Goal: Task Accomplishment & Management: Manage account settings

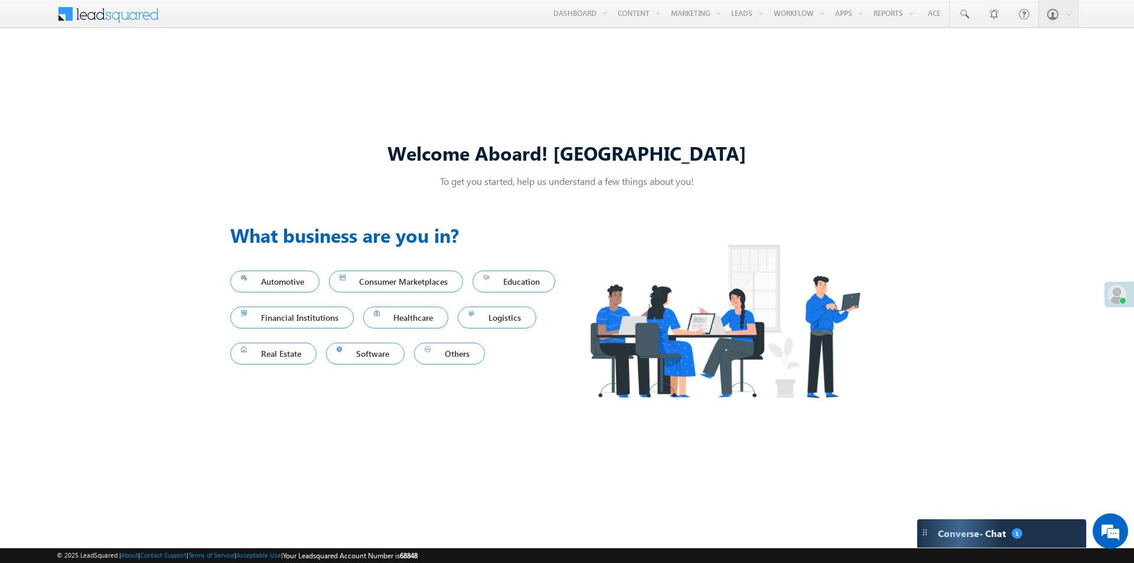
click at [619, 55] on div "Welcome Aboard! Sukhbir To get you started, help us understand a few things abo…" at bounding box center [567, 282] width 1134 height 484
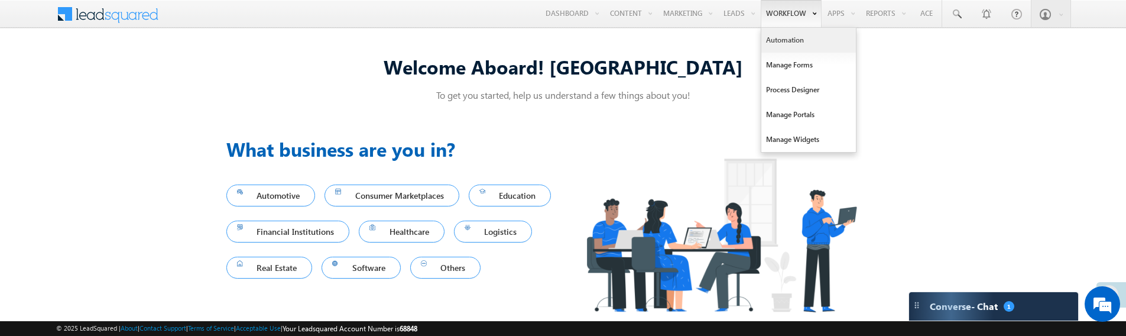
click at [778, 42] on link "Automation" at bounding box center [808, 40] width 95 height 25
click at [789, 40] on link "Automation" at bounding box center [808, 40] width 95 height 25
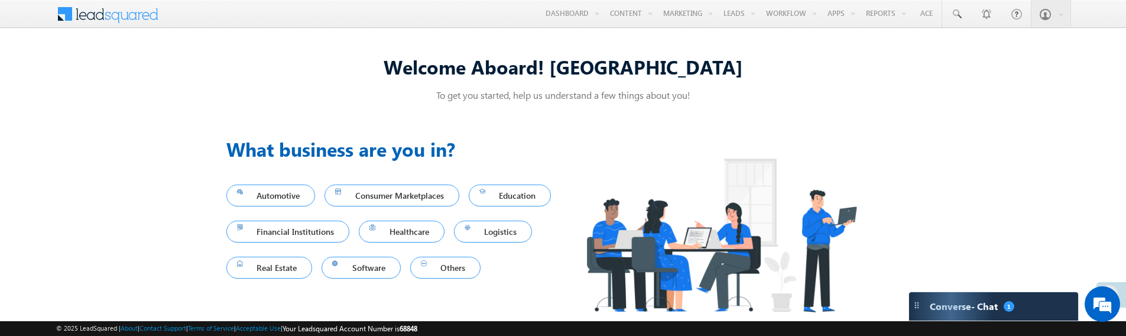
drag, startPoint x: 425, startPoint y: 334, endPoint x: 88, endPoint y: 265, distance: 344.5
click at [88, 265] on div "Welcome Aboard! [GEOGRAPHIC_DATA] To get you started, help us understand a few …" at bounding box center [563, 187] width 1126 height 295
drag, startPoint x: 56, startPoint y: 335, endPoint x: 148, endPoint y: 207, distance: 157.1
click at [136, 187] on div "Welcome Aboard! [GEOGRAPHIC_DATA] To get you started, help us understand a few …" at bounding box center [563, 187] width 1126 height 295
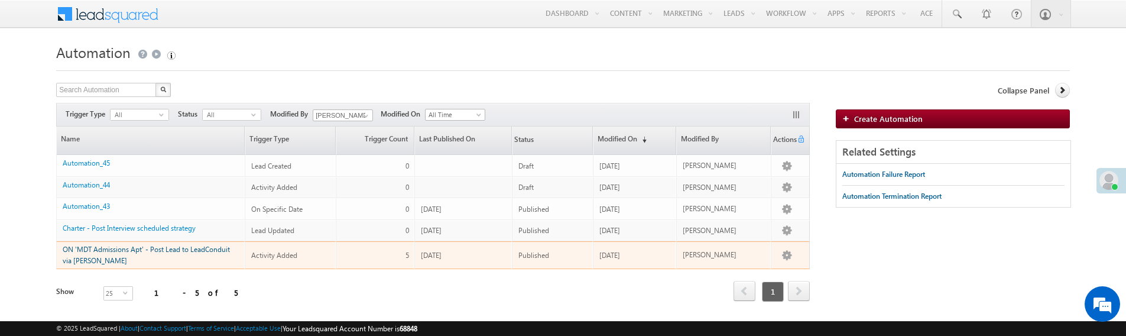
click at [116, 249] on link "ON 'MDT Admissions Apt' - Post Lead to LeadConduit via Lapp" at bounding box center [146, 255] width 167 height 20
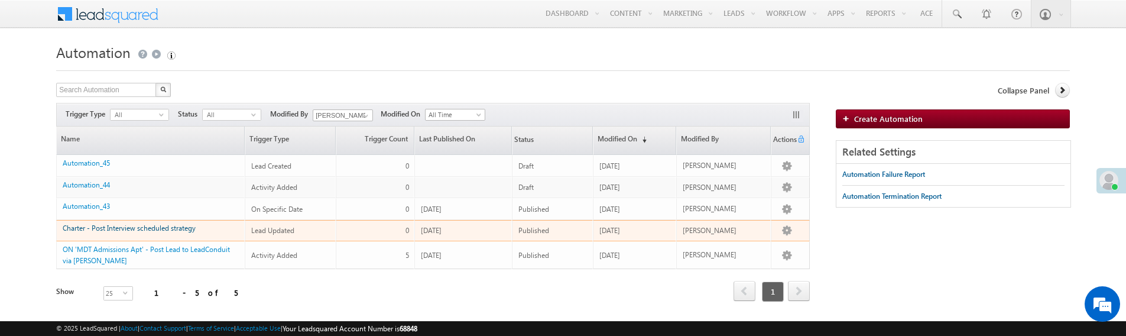
click at [137, 226] on link "Charter - Post Interview scheduled strategy" at bounding box center [129, 227] width 133 height 9
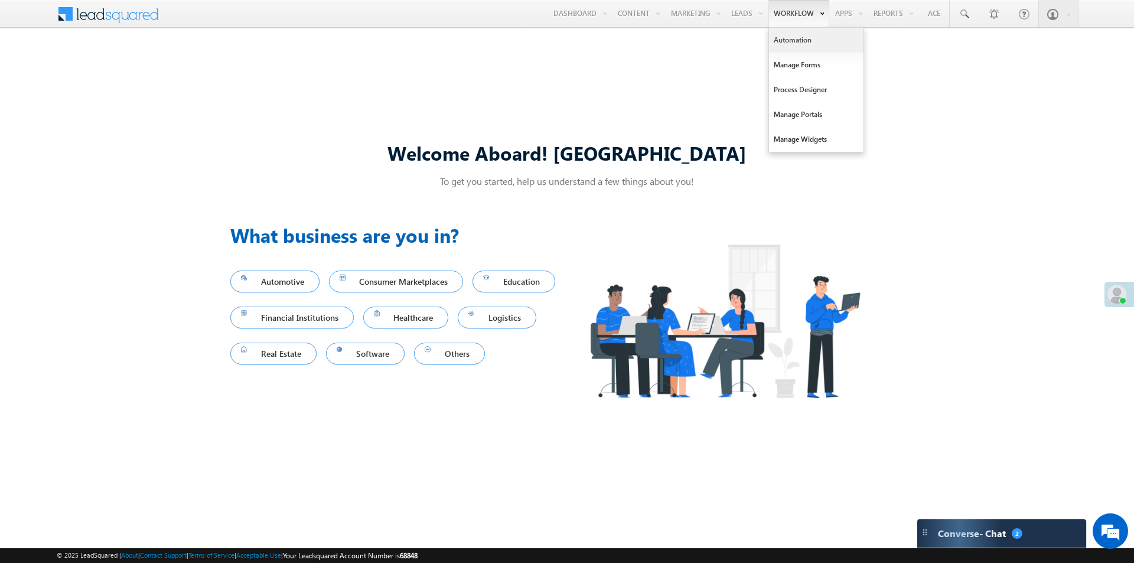
click at [792, 42] on link "Automation" at bounding box center [816, 40] width 95 height 25
click at [717, 79] on div "Welcome Aboard! Sukhbir To get you started, help us understand a few things abo…" at bounding box center [567, 282] width 1134 height 484
click at [789, 43] on link "Automation" at bounding box center [816, 40] width 95 height 25
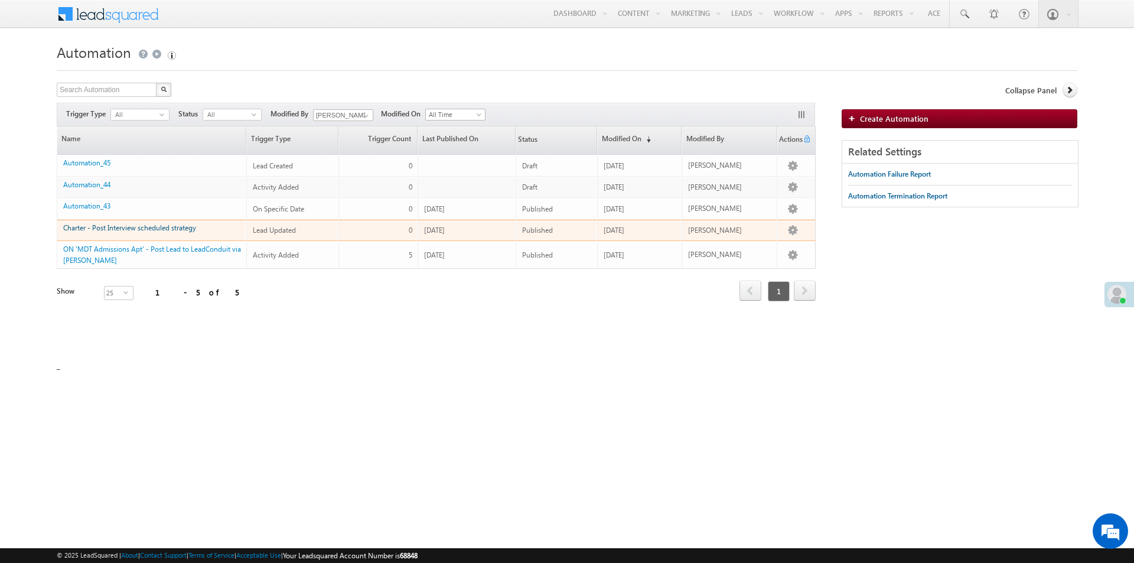
click at [128, 226] on link "Charter - Post Interview scheduled strategy" at bounding box center [129, 227] width 133 height 9
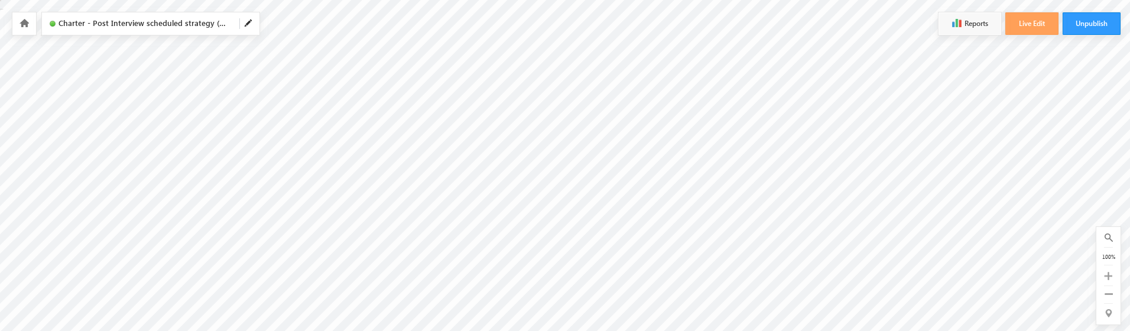
click at [26, 24] on icon at bounding box center [23, 23] width 9 height 8
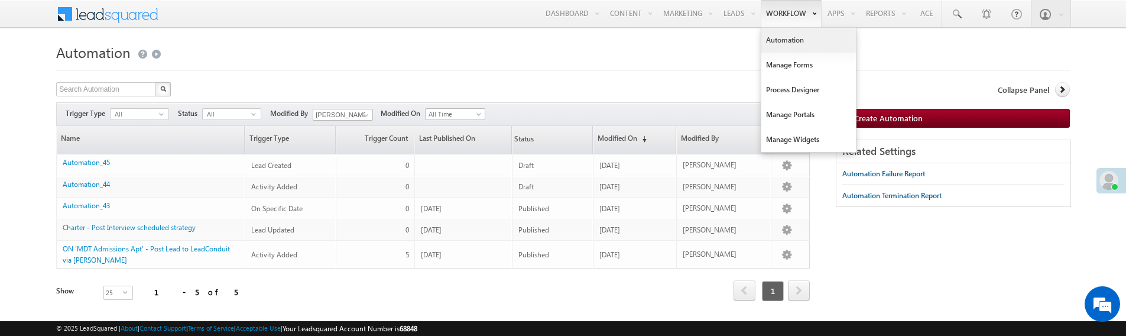
click at [778, 42] on link "Automation" at bounding box center [808, 40] width 95 height 25
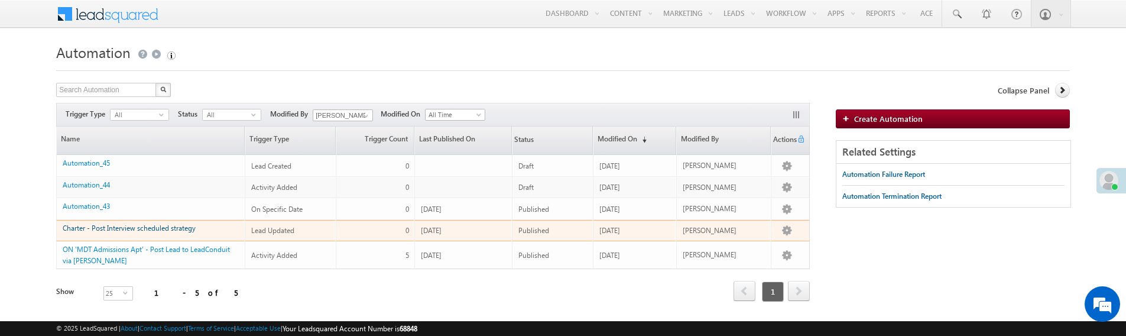
click at [141, 228] on link "Charter - Post Interview scheduled strategy" at bounding box center [129, 227] width 133 height 9
click at [149, 224] on link "Charter - Post Interview scheduled strategy" at bounding box center [129, 227] width 133 height 9
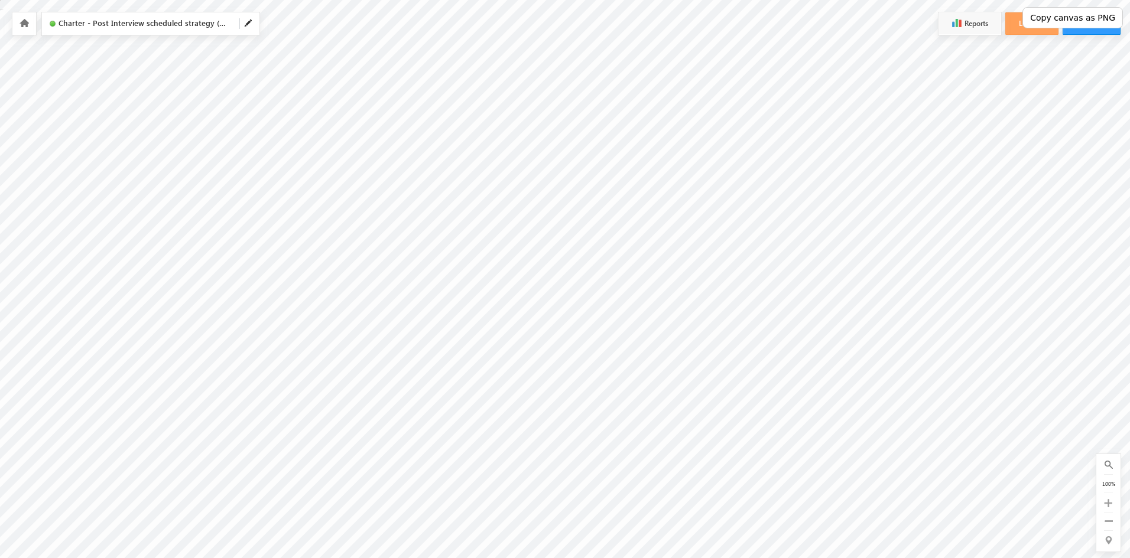
click at [1074, 20] on button "Copy canvas as PNG" at bounding box center [1072, 17] width 100 height 21
click at [24, 21] on icon at bounding box center [23, 23] width 9 height 8
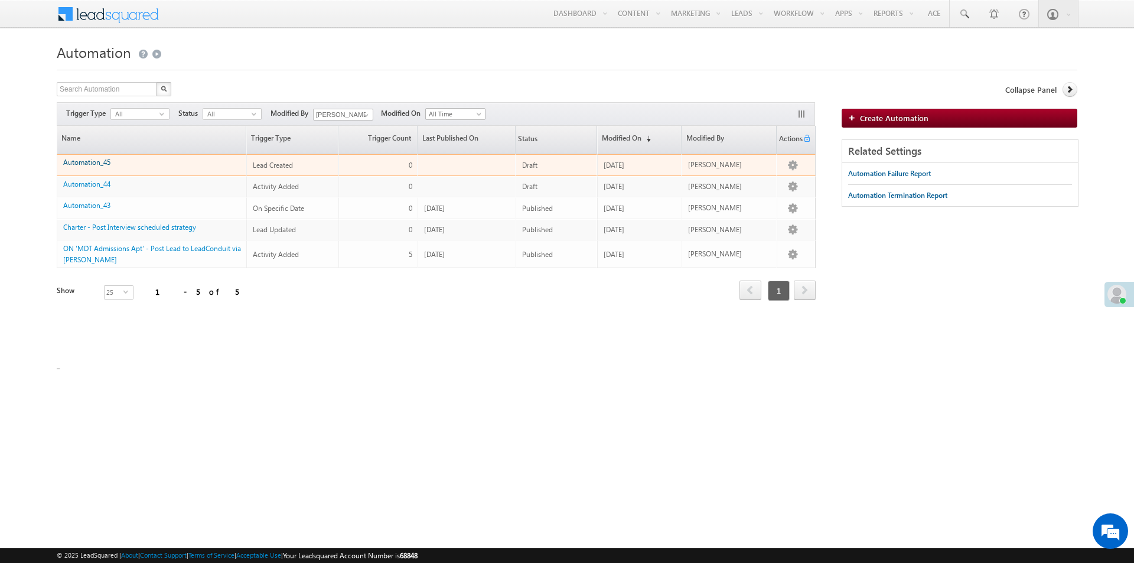
click at [87, 164] on link "Automation_45" at bounding box center [86, 162] width 47 height 9
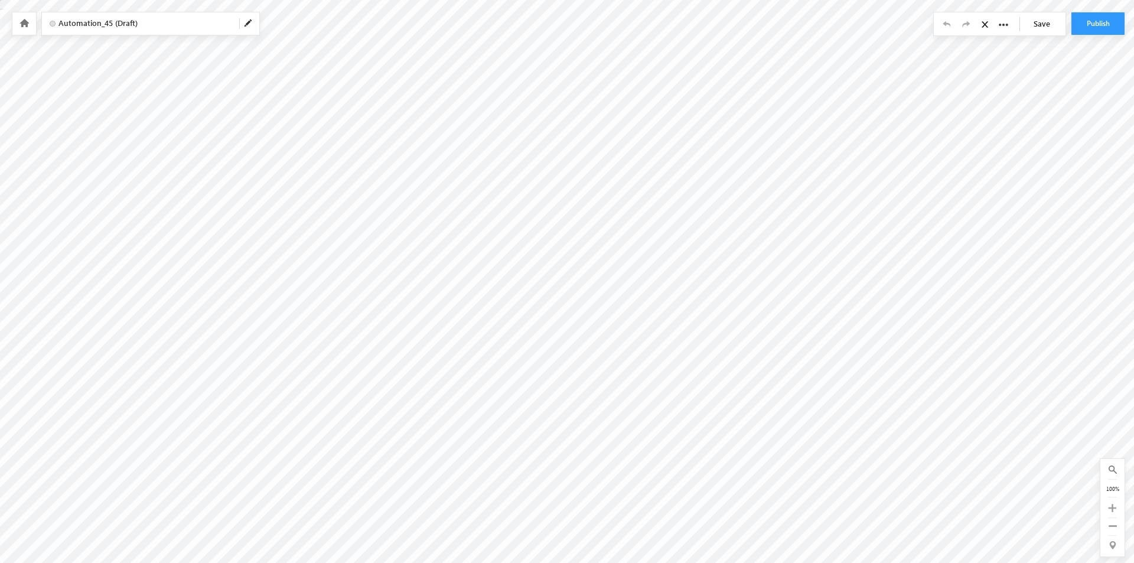
click at [20, 21] on icon at bounding box center [23, 23] width 9 height 8
click at [23, 24] on icon at bounding box center [23, 23] width 9 height 8
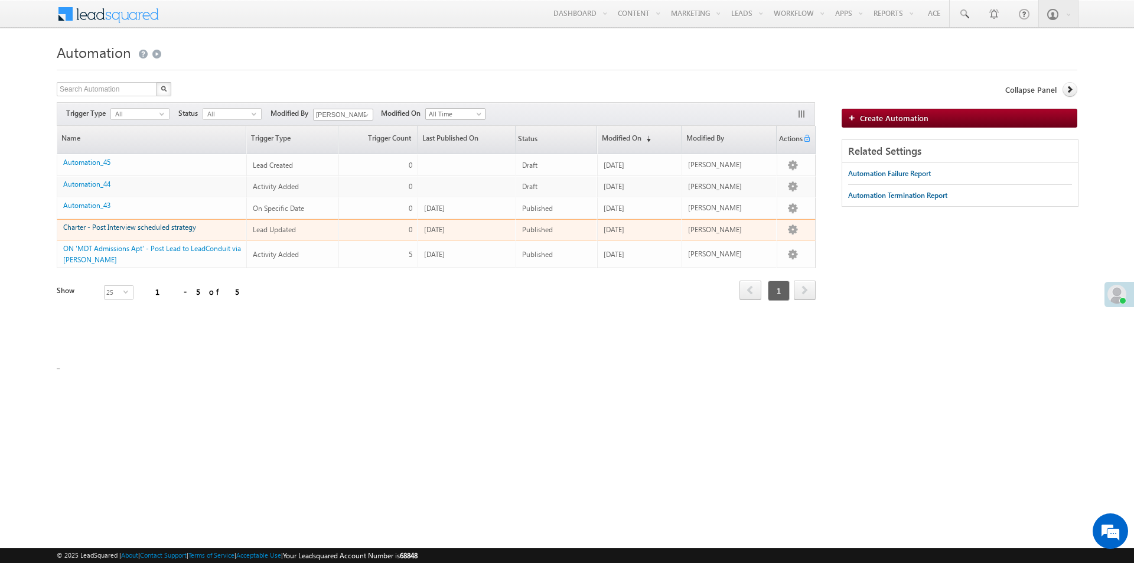
click at [147, 228] on link "Charter - Post Interview scheduled strategy" at bounding box center [129, 227] width 133 height 9
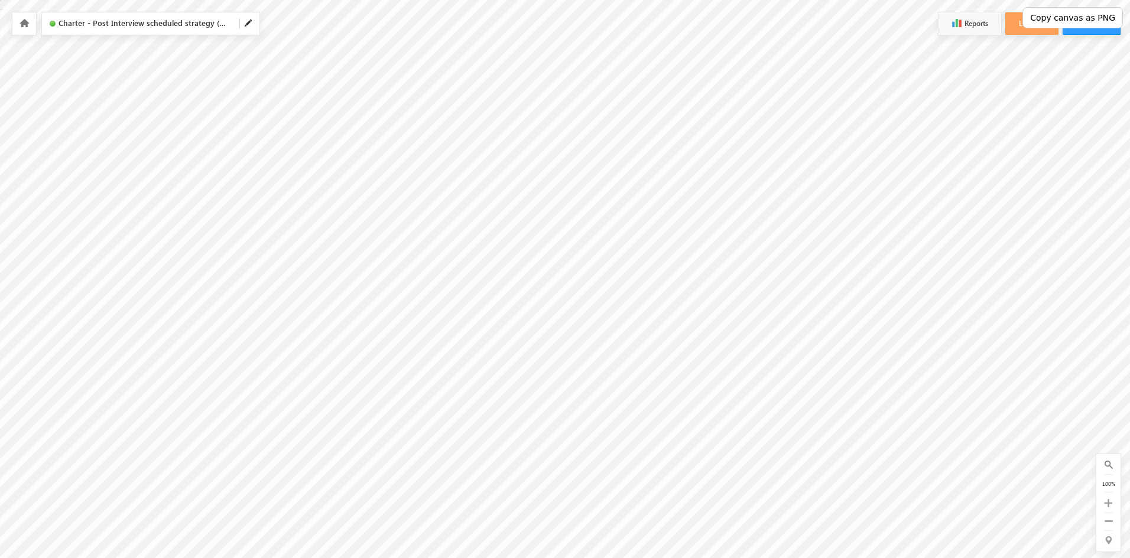
click at [20, 25] on icon at bounding box center [23, 23] width 9 height 8
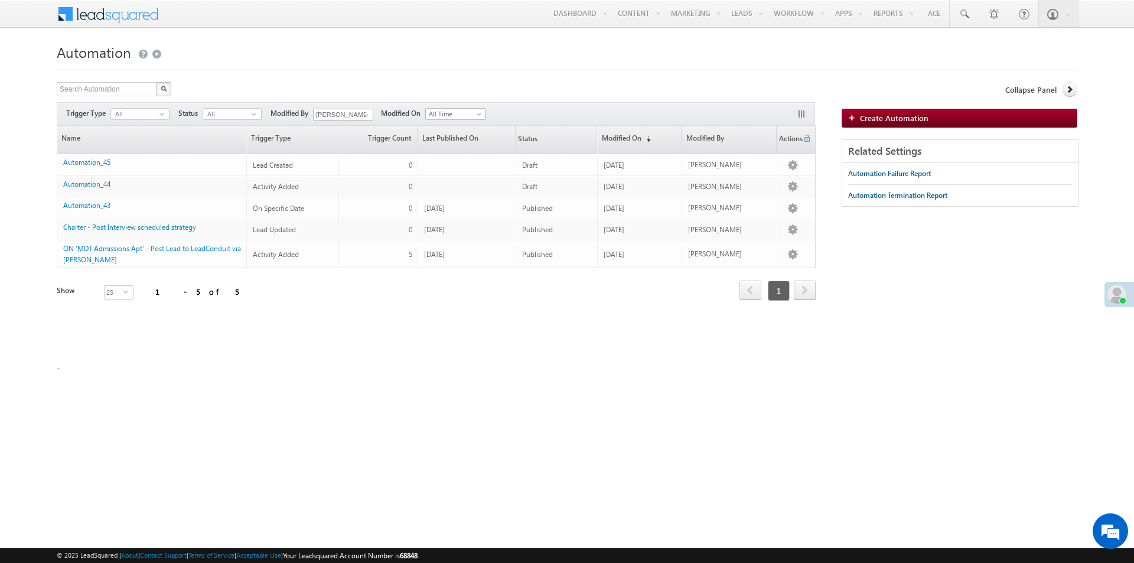
click at [492, 76] on form "Automation Create Automation Search Automation X 5 results found Actions Select…" at bounding box center [567, 200] width 1021 height 320
click at [290, 330] on div "Search Automation X 5 results found Actions Select rows to see actions Actions …" at bounding box center [436, 221] width 759 height 278
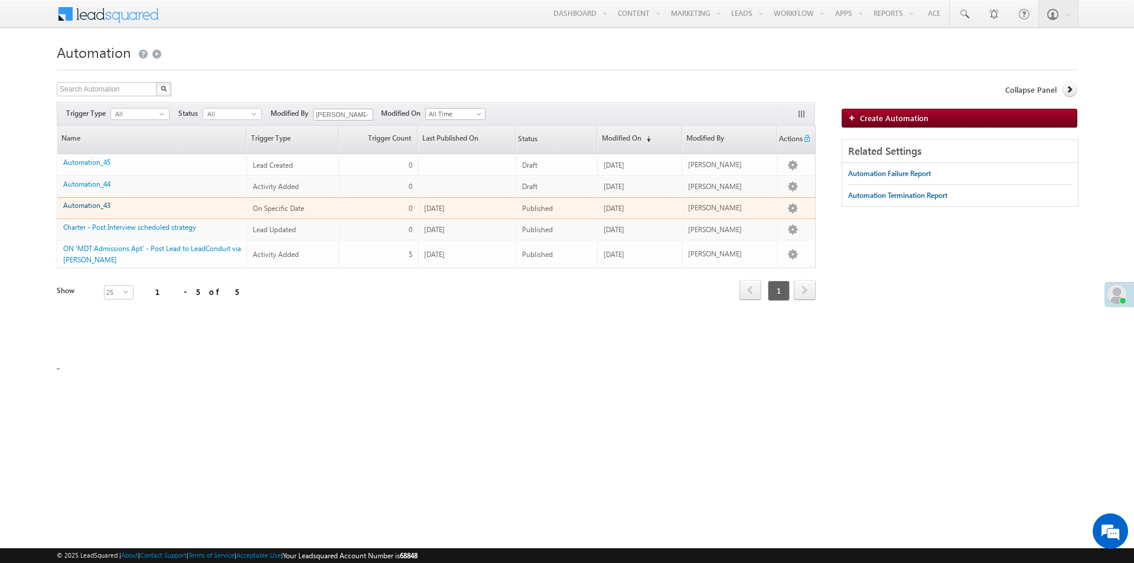
click at [90, 206] on link "Automation_43" at bounding box center [86, 205] width 47 height 9
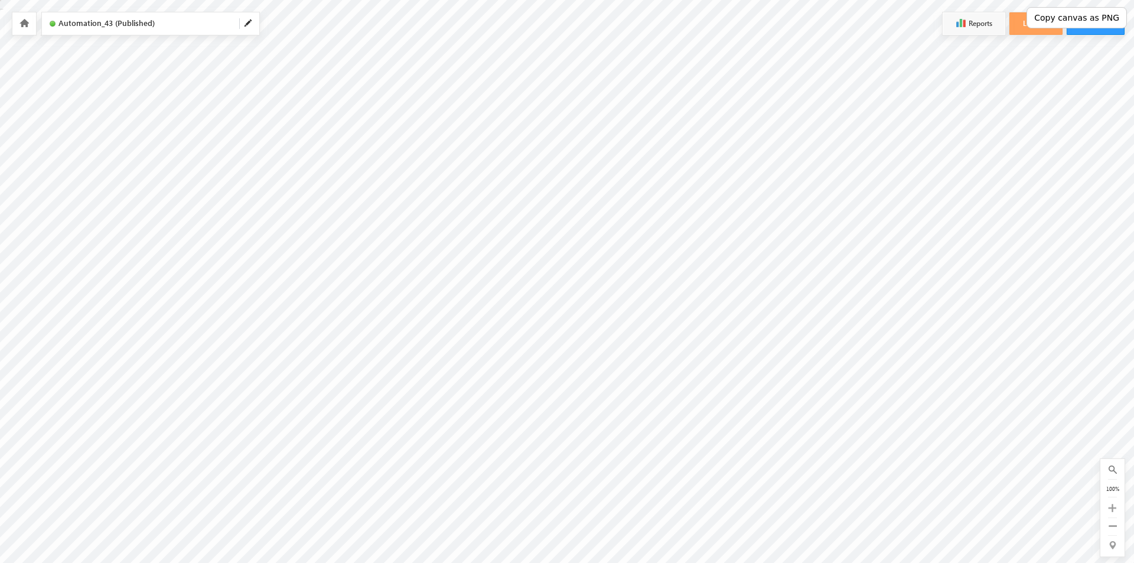
click at [1077, 19] on button "Copy canvas as PNG" at bounding box center [1077, 17] width 100 height 21
